Goal: Complete application form: Complete application form

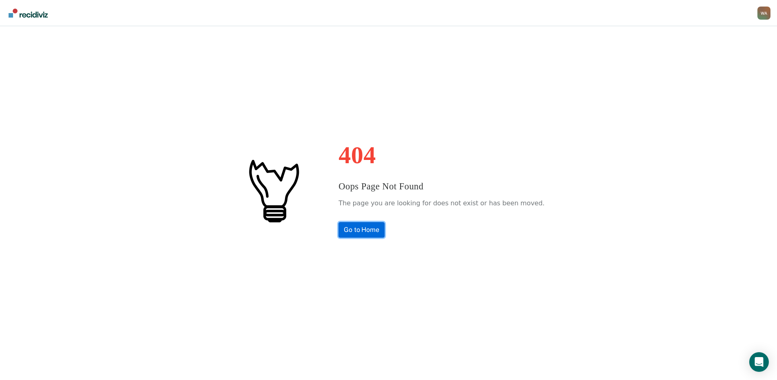
click at [372, 231] on link "Go to Home" at bounding box center [362, 230] width 46 height 16
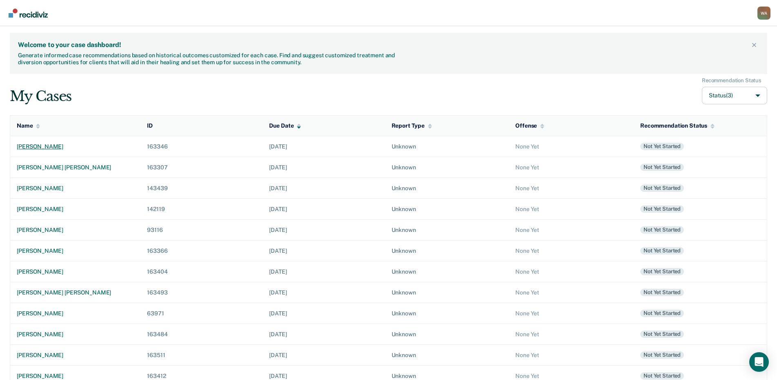
click at [43, 147] on div "[PERSON_NAME]" at bounding box center [75, 146] width 117 height 7
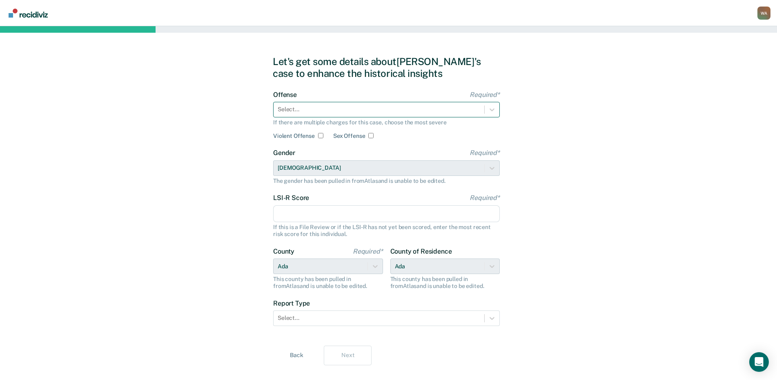
click at [330, 112] on div at bounding box center [379, 109] width 203 height 9
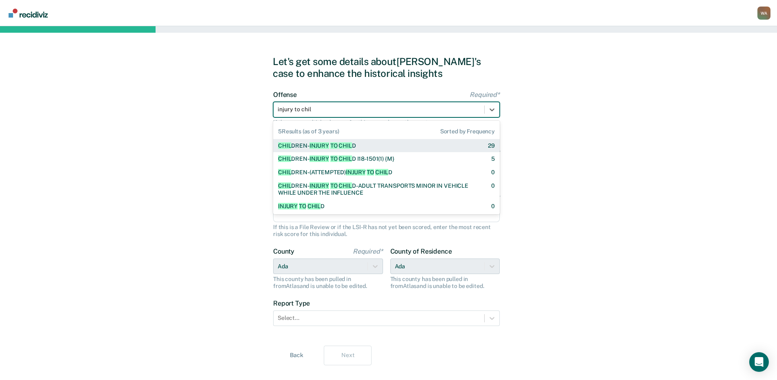
type input "injury to child"
click at [441, 150] on div "CHILD REN- INJURY TO CHILD [DEMOGRAPHIC_DATA]" at bounding box center [386, 145] width 227 height 13
checkbox input "true"
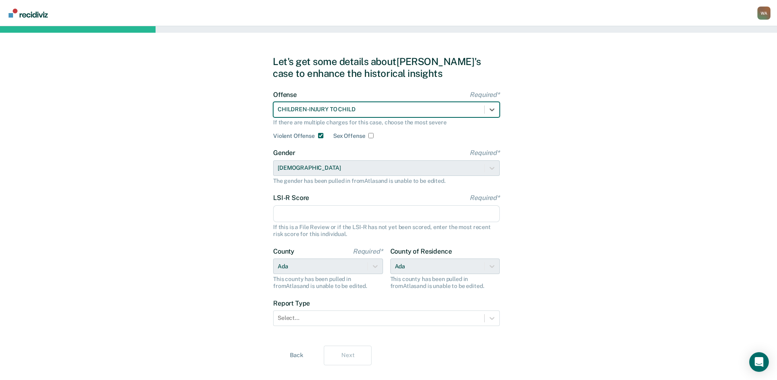
click at [304, 215] on input "LSI-R Score Required*" at bounding box center [386, 213] width 227 height 17
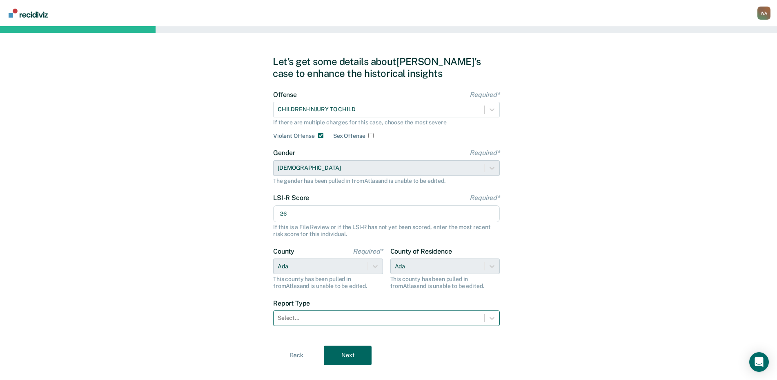
type input "26"
click at [314, 313] on div at bounding box center [379, 317] width 203 height 9
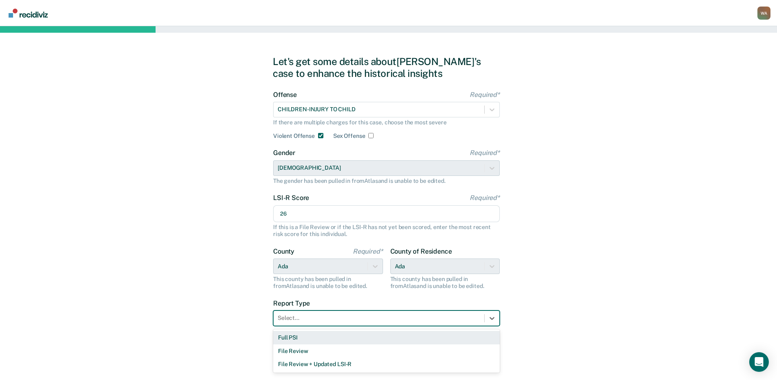
click at [304, 337] on div "Full PSI" at bounding box center [386, 337] width 227 height 13
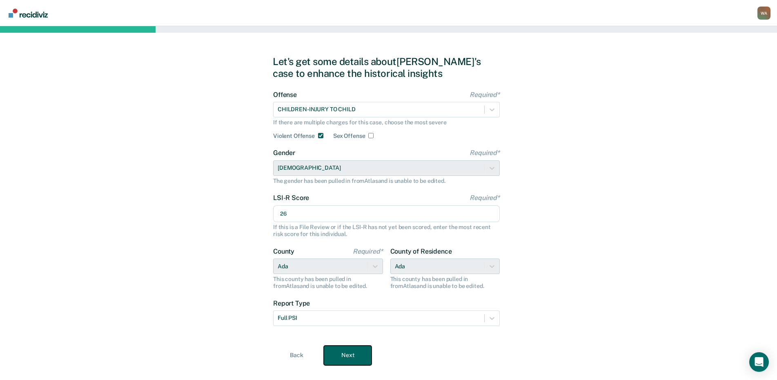
click at [355, 350] on button "Next" at bounding box center [348, 355] width 48 height 20
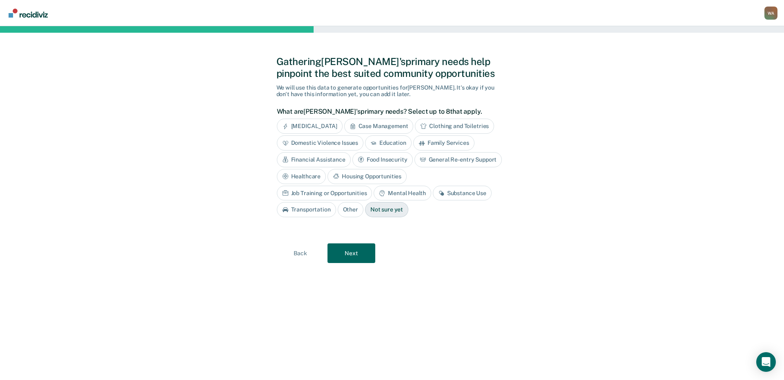
click at [313, 128] on div "[MEDICAL_DATA]" at bounding box center [310, 125] width 66 height 15
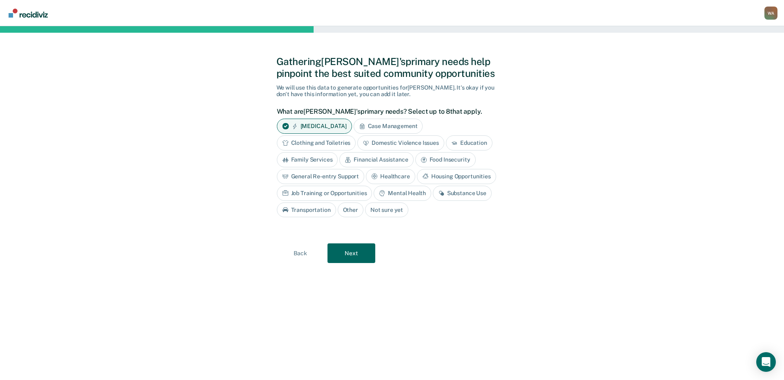
click at [422, 145] on div "Domestic Violence Issues" at bounding box center [400, 142] width 87 height 15
click at [450, 193] on div "Substance Use" at bounding box center [462, 192] width 59 height 15
click at [391, 193] on div "Mental Health" at bounding box center [402, 192] width 57 height 15
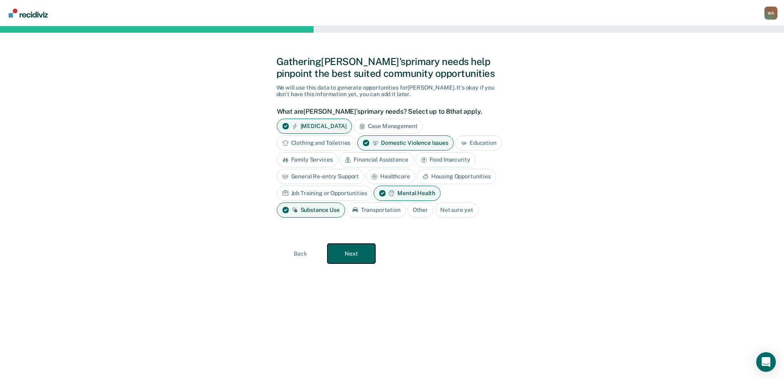
click at [366, 248] on button "Next" at bounding box center [352, 253] width 48 height 20
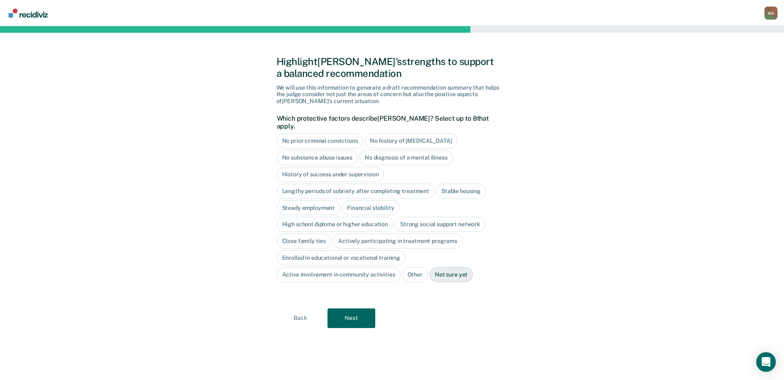
click at [346, 139] on div "No prior criminal convictions" at bounding box center [320, 140] width 87 height 15
click at [332, 217] on div "High school diploma or higher education" at bounding box center [335, 224] width 117 height 15
click at [321, 234] on div "Close family ties" at bounding box center [304, 241] width 55 height 15
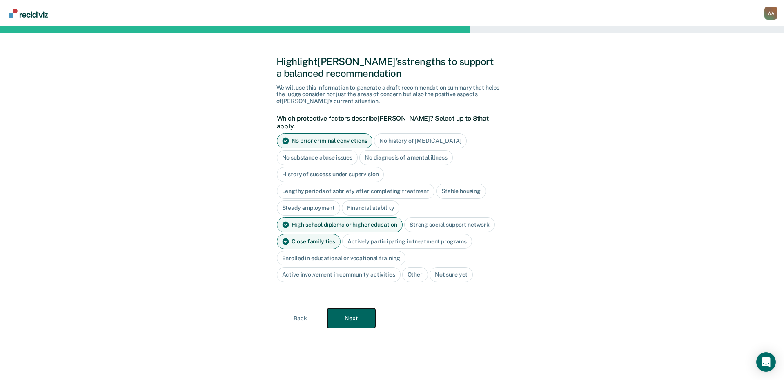
click at [348, 317] on button "Next" at bounding box center [352, 318] width 48 height 20
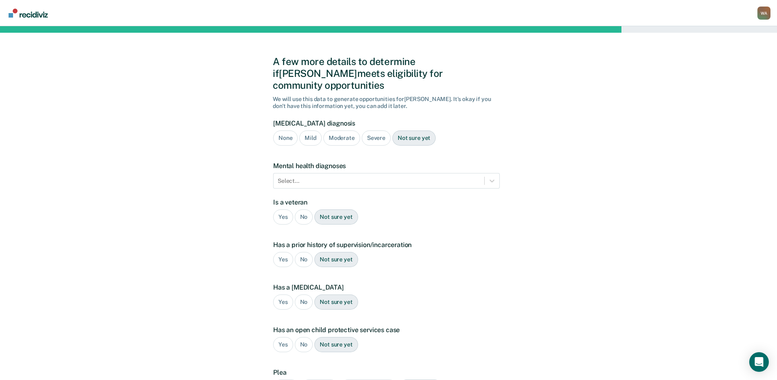
click at [371, 130] on div "Severe" at bounding box center [376, 137] width 29 height 15
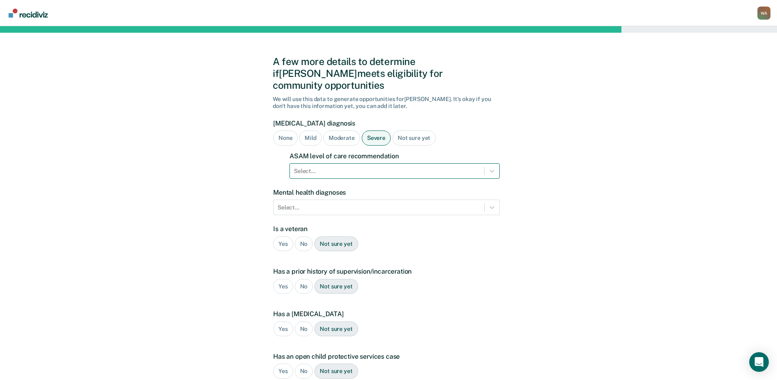
click at [374, 167] on div at bounding box center [387, 171] width 186 height 9
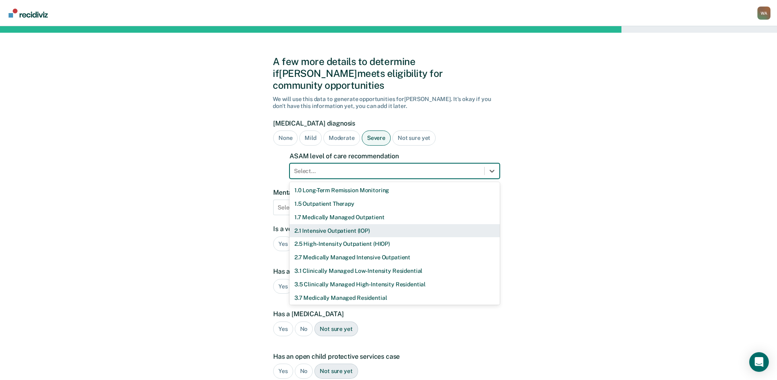
click at [342, 224] on div "2.1 Intensive Outpatient (IOP)" at bounding box center [395, 230] width 210 height 13
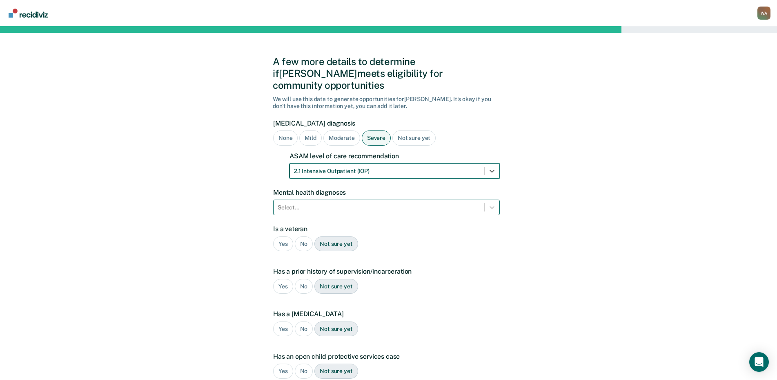
click at [383, 203] on div at bounding box center [379, 207] width 203 height 9
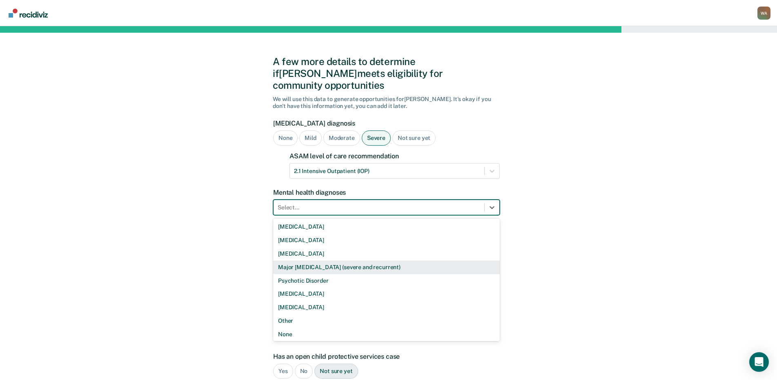
click at [368, 260] on div "Major [MEDICAL_DATA] (severe and recurrent)" at bounding box center [386, 266] width 227 height 13
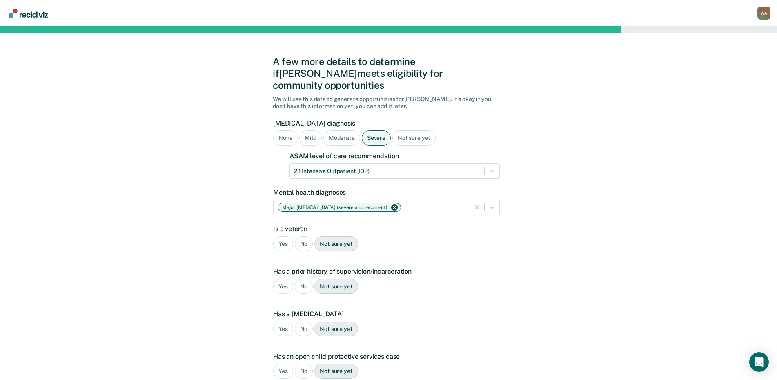
click at [306, 236] on div "No" at bounding box center [304, 243] width 18 height 15
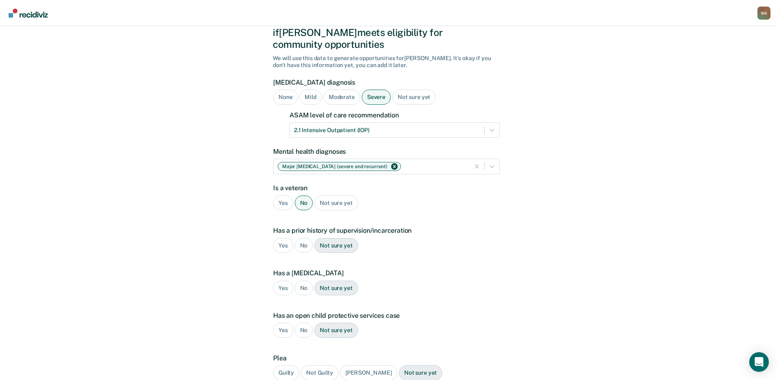
click at [301, 238] on div "No" at bounding box center [304, 245] width 18 height 15
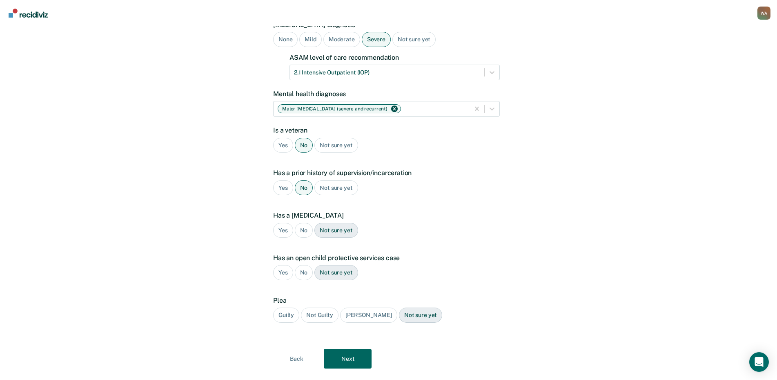
scroll to position [105, 0]
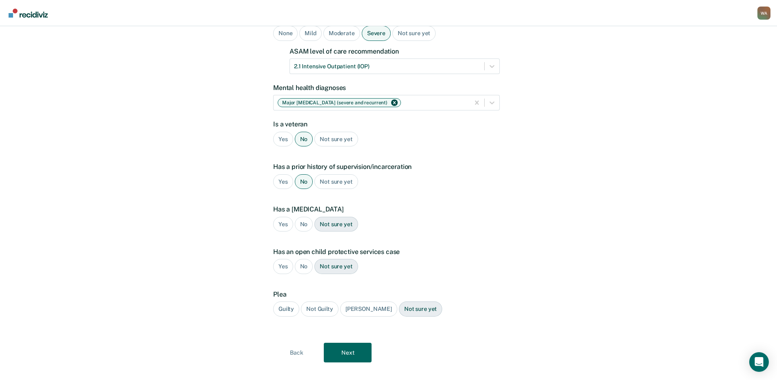
click at [304, 217] on div "No" at bounding box center [304, 224] width 18 height 15
click at [339, 259] on div "Not sure yet" at bounding box center [336, 266] width 43 height 15
click at [292, 301] on div "Guilty" at bounding box center [286, 308] width 26 height 15
click at [337, 342] on button "Next" at bounding box center [348, 352] width 48 height 20
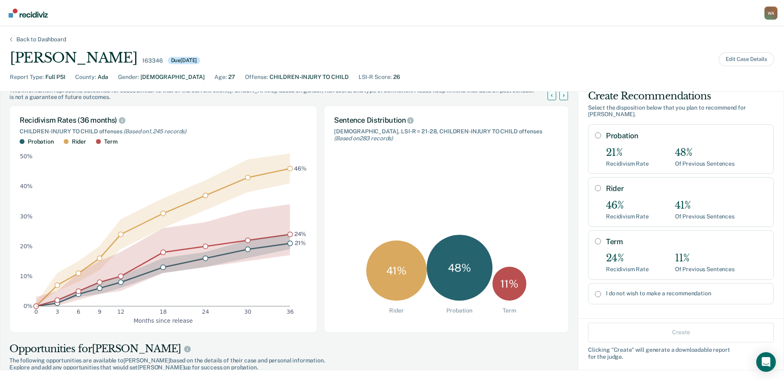
scroll to position [41, 0]
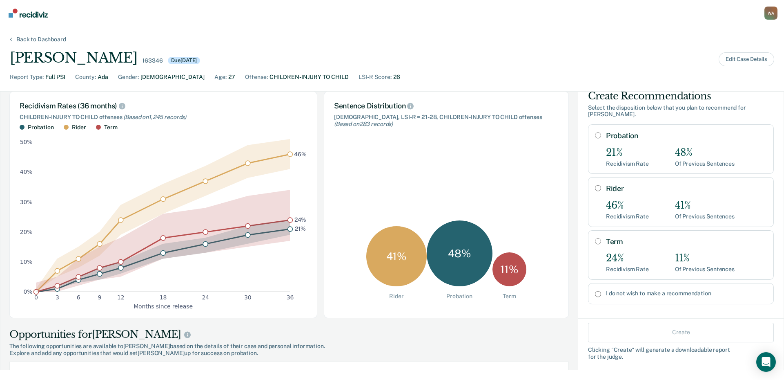
click at [595, 290] on input "I do not wish to make a recommendation" at bounding box center [598, 293] width 6 height 7
radio input "true"
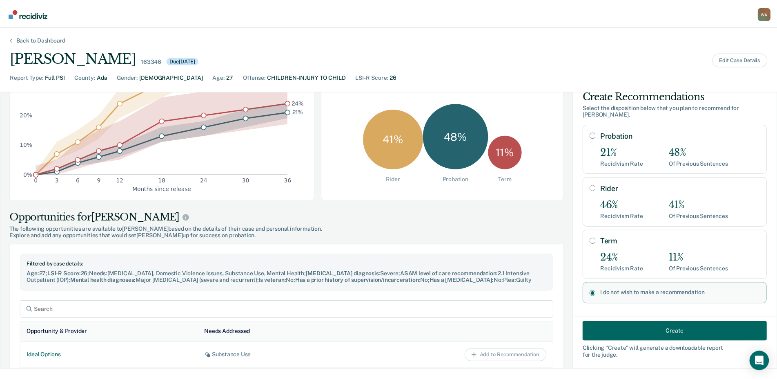
scroll to position [163, 0]
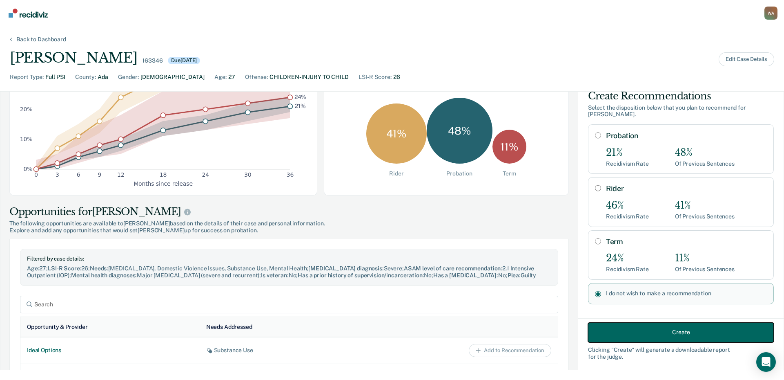
click at [635, 327] on button "Create" at bounding box center [681, 332] width 186 height 20
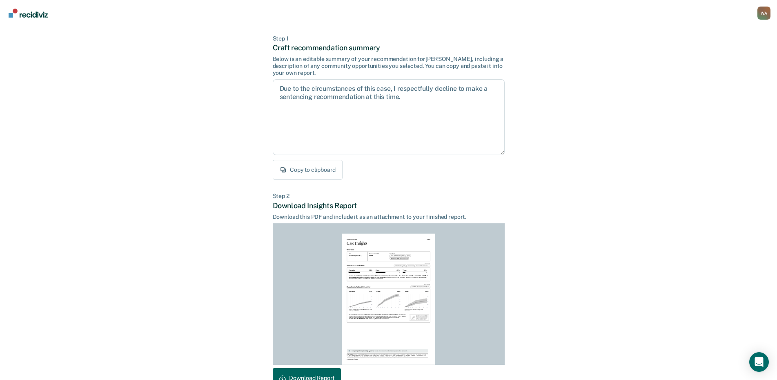
scroll to position [86, 0]
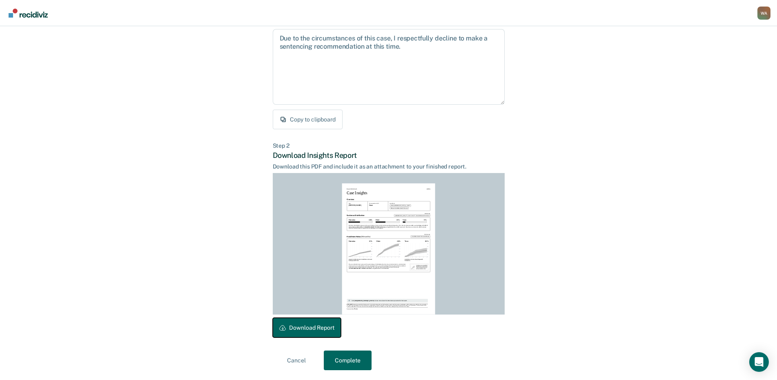
click at [311, 328] on button "Download Report" at bounding box center [307, 327] width 68 height 20
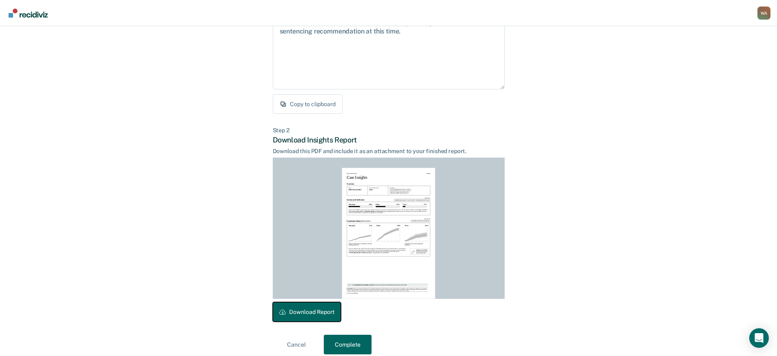
scroll to position [109, 0]
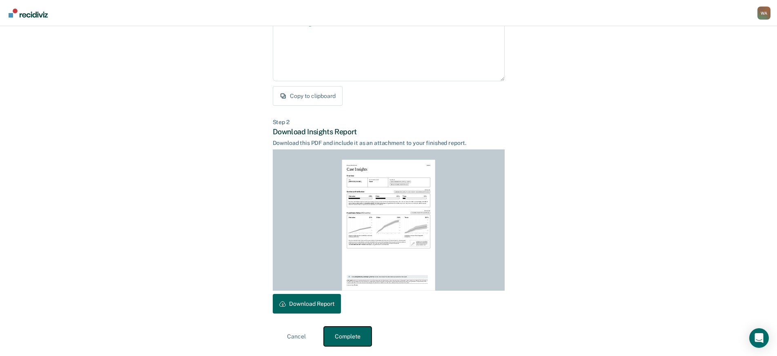
click at [347, 338] on button "Complete" at bounding box center [348, 337] width 48 height 20
